Goal: Book appointment/travel/reservation

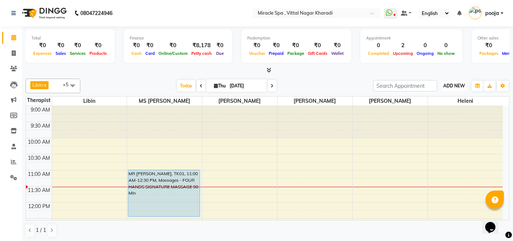
click at [460, 86] on span "ADD NEW" at bounding box center [455, 85] width 22 height 5
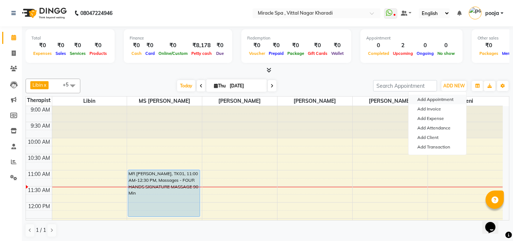
click at [436, 100] on button "Add Appointment" at bounding box center [438, 100] width 58 height 10
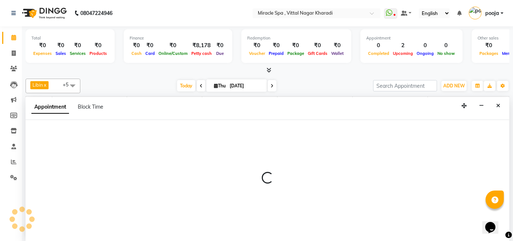
select select "600"
select select "tentative"
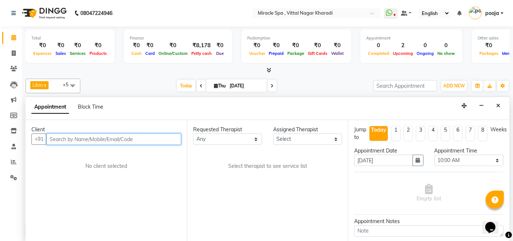
click at [65, 140] on input "text" at bounding box center [113, 138] width 135 height 11
click at [64, 138] on input "895663675" at bounding box center [98, 138] width 105 height 11
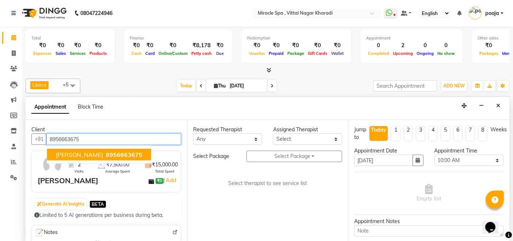
type input "8956663675"
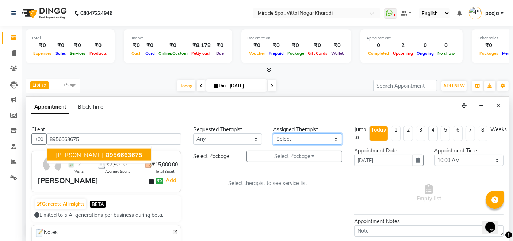
click at [316, 139] on select "Select ajay [PERSON_NAME] Em Es GIGI [PERSON_NAME] [PERSON_NAME] may MR [PERSON…" at bounding box center [307, 138] width 69 height 11
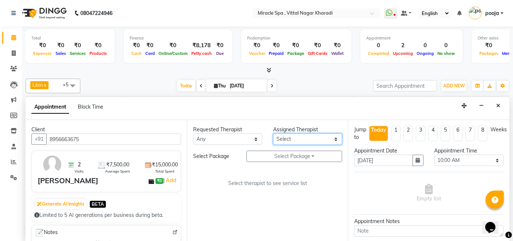
select select "89065"
click at [273, 133] on select "Select ajay [PERSON_NAME] Em Es GIGI [PERSON_NAME] [PERSON_NAME] may MR [PERSON…" at bounding box center [307, 138] width 69 height 11
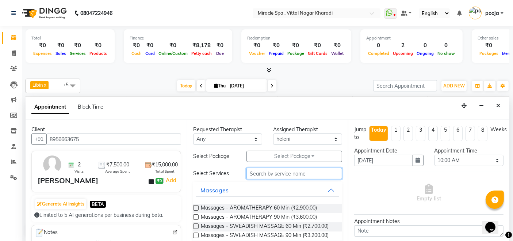
click at [283, 172] on input "text" at bounding box center [295, 173] width 96 height 11
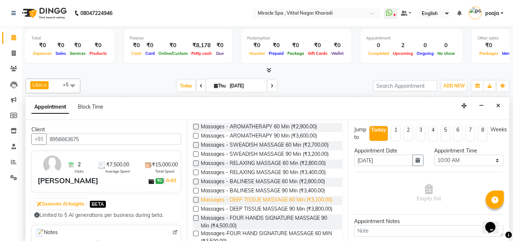
click at [279, 197] on span "Massages - DEEP TISSUE MASSAGE 60 Min (₹3,100.00)" at bounding box center [267, 200] width 132 height 9
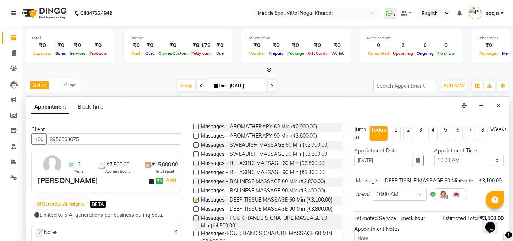
checkbox input "false"
click at [473, 158] on select "Select 10:00 AM 10:15 AM 10:30 AM 10:45 AM 11:00 AM 11:15 AM 11:30 AM 11:45 AM …" at bounding box center [469, 160] width 69 height 11
select select "720"
click at [435, 155] on select "Select 10:00 AM 10:15 AM 10:30 AM 10:45 AM 11:00 AM 11:15 AM 11:30 AM 11:45 AM …" at bounding box center [469, 160] width 69 height 11
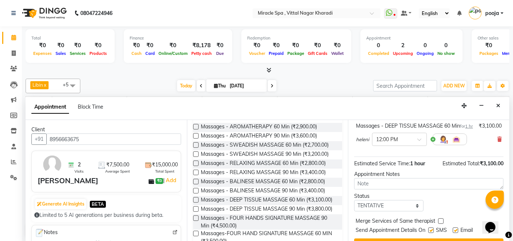
scroll to position [77, 0]
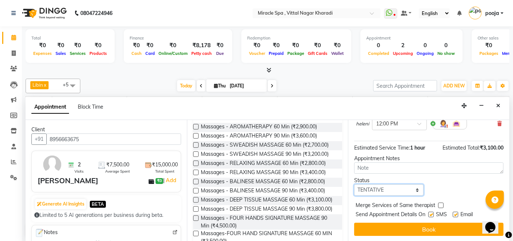
click at [393, 188] on select "Select TENTATIVE CONFIRM CHECK-IN UPCOMING" at bounding box center [388, 189] width 69 height 11
select select "upcoming"
click at [354, 184] on select "Select TENTATIVE CONFIRM CHECK-IN UPCOMING" at bounding box center [388, 189] width 69 height 11
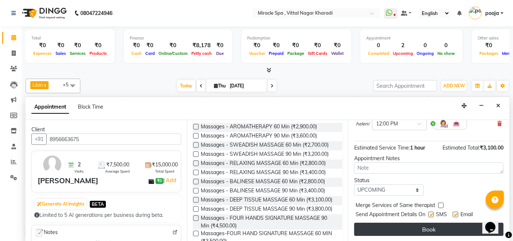
click at [391, 225] on button "Book" at bounding box center [428, 229] width 149 height 13
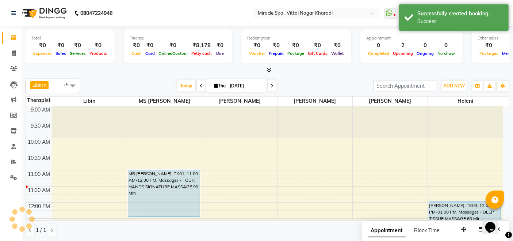
scroll to position [0, 0]
